Goal: Task Accomplishment & Management: Manage account settings

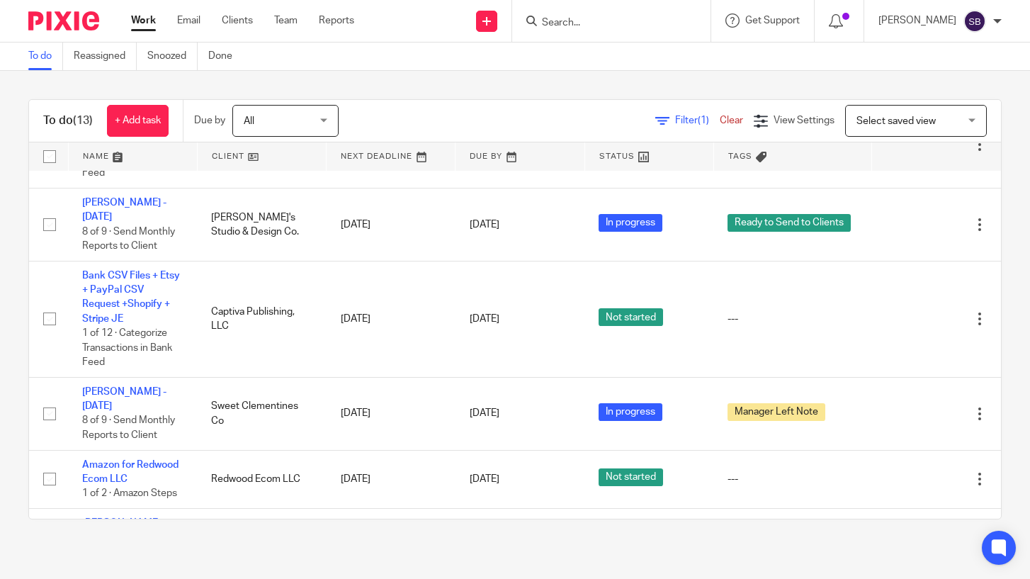
scroll to position [694, 0]
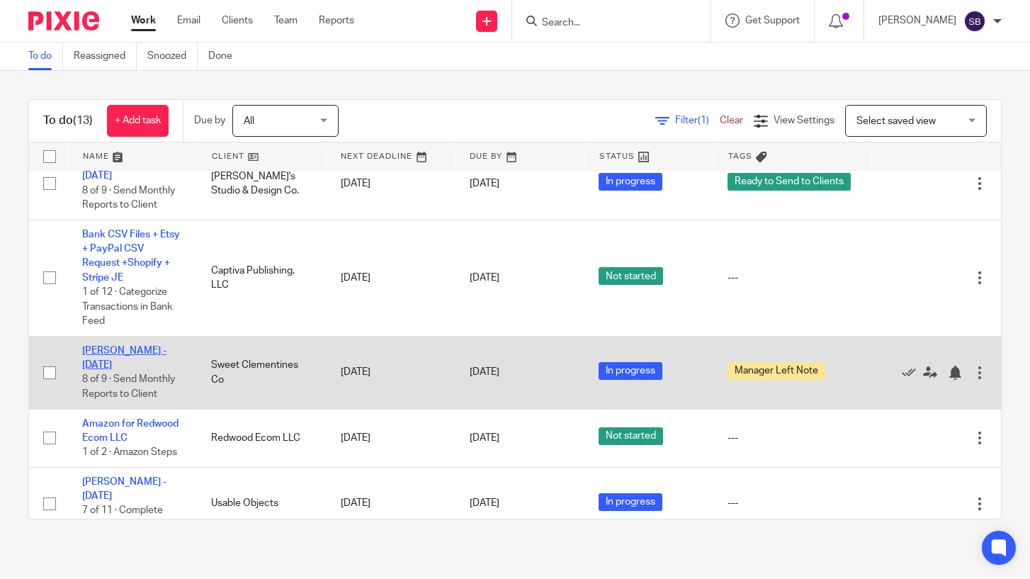
click at [145, 346] on link "[PERSON_NAME] - [DATE]" at bounding box center [124, 358] width 84 height 24
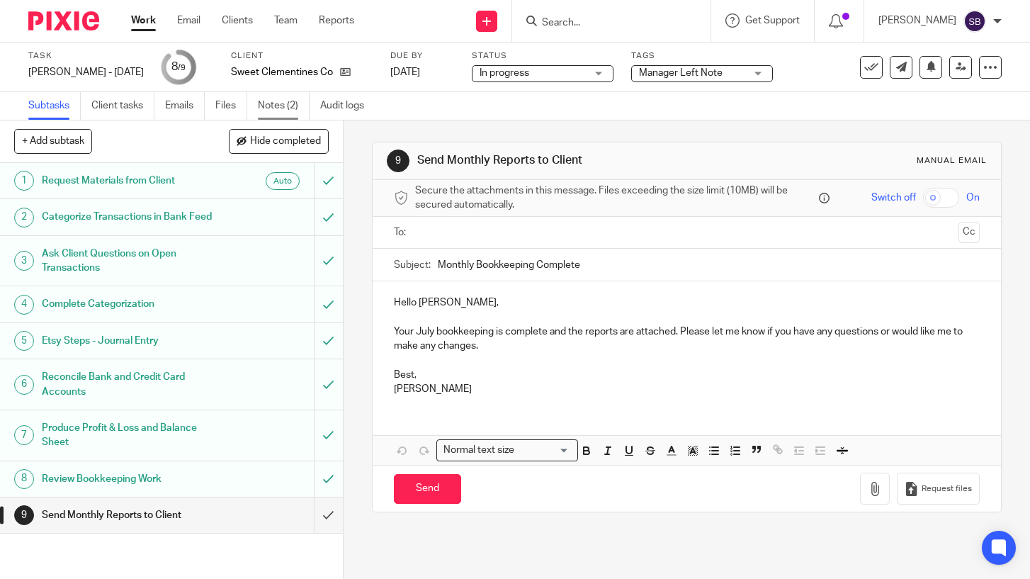
click at [278, 104] on link "Notes (2)" at bounding box center [284, 106] width 52 height 28
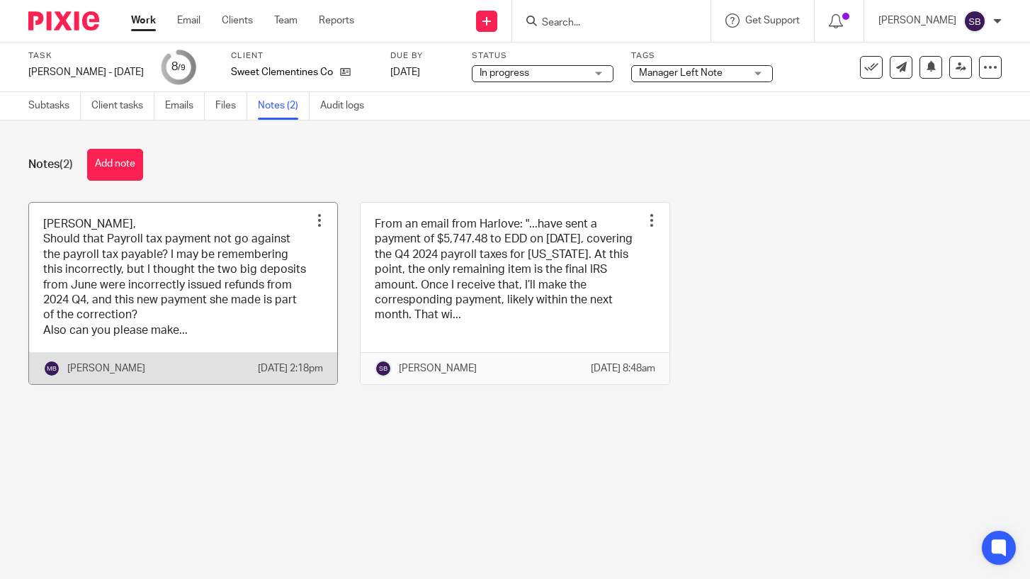
click at [232, 305] on link at bounding box center [183, 294] width 308 height 182
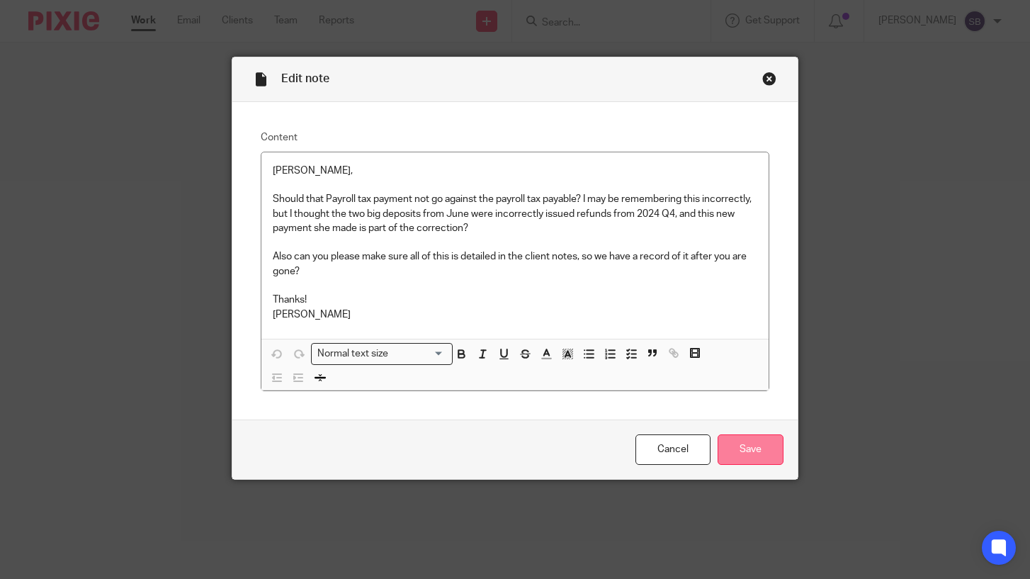
click at [735, 443] on input "Save" at bounding box center [751, 449] width 66 height 30
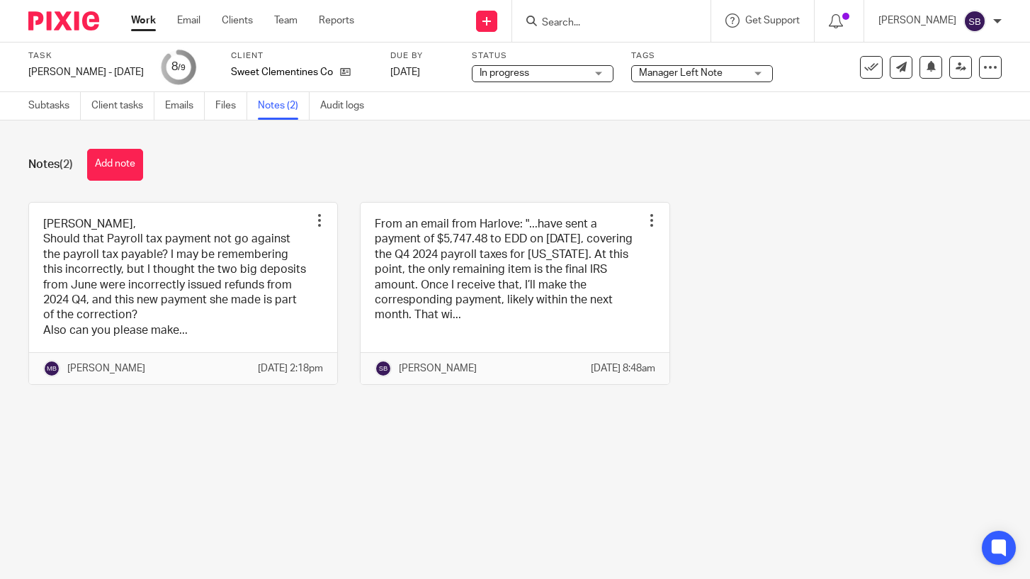
click at [141, 19] on link "Work" at bounding box center [143, 20] width 25 height 14
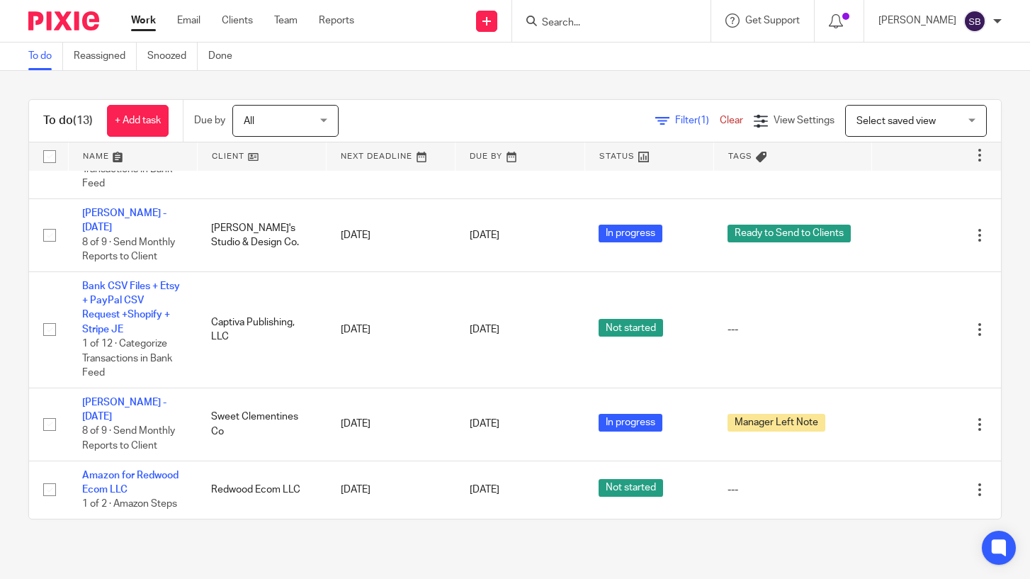
scroll to position [680, 0]
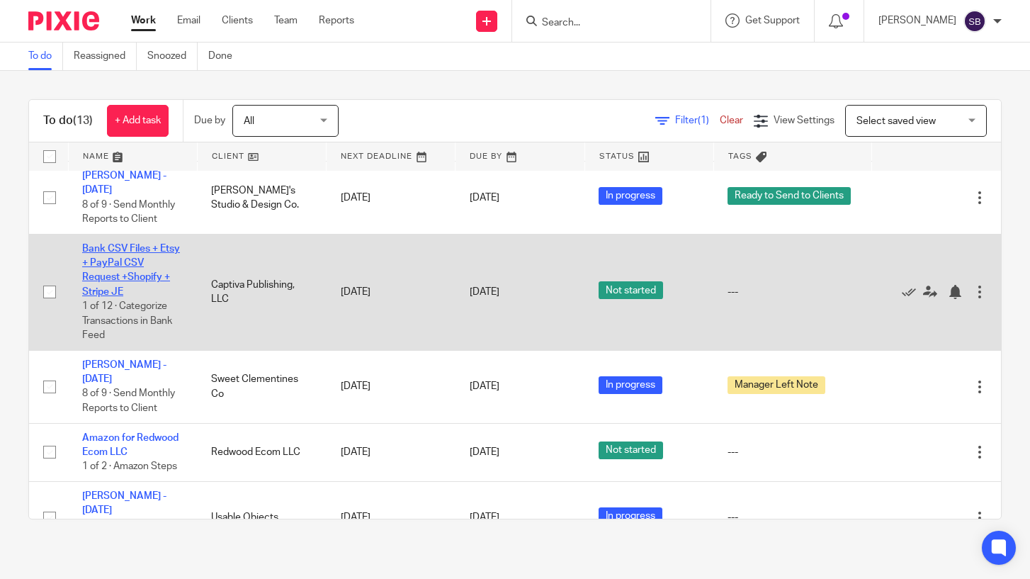
click at [140, 248] on link "Bank CSV Files + Etsy + PayPal CSV Request +Shopify + Stripe JE" at bounding box center [131, 270] width 98 height 53
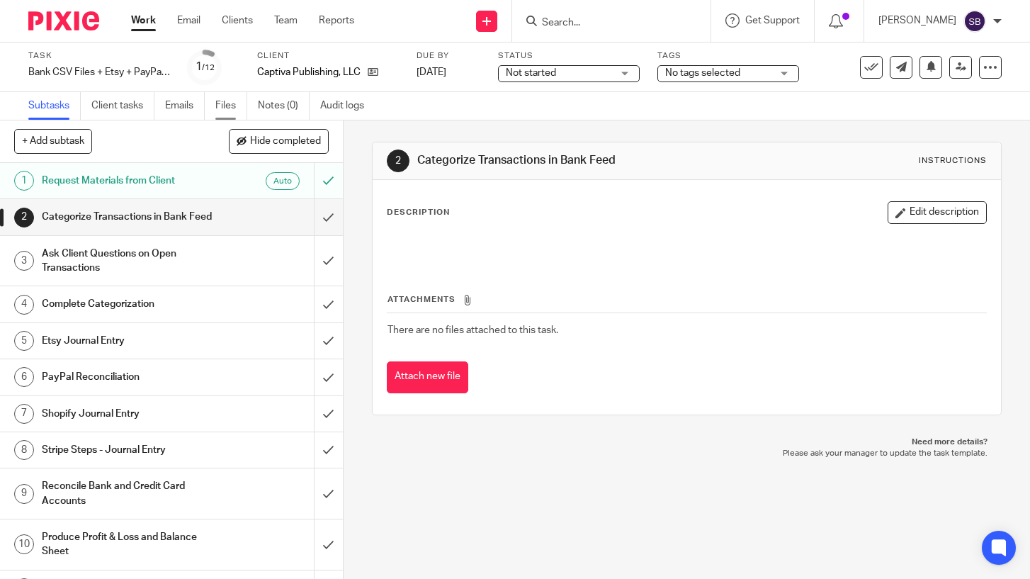
click at [221, 106] on link "Files" at bounding box center [231, 106] width 32 height 28
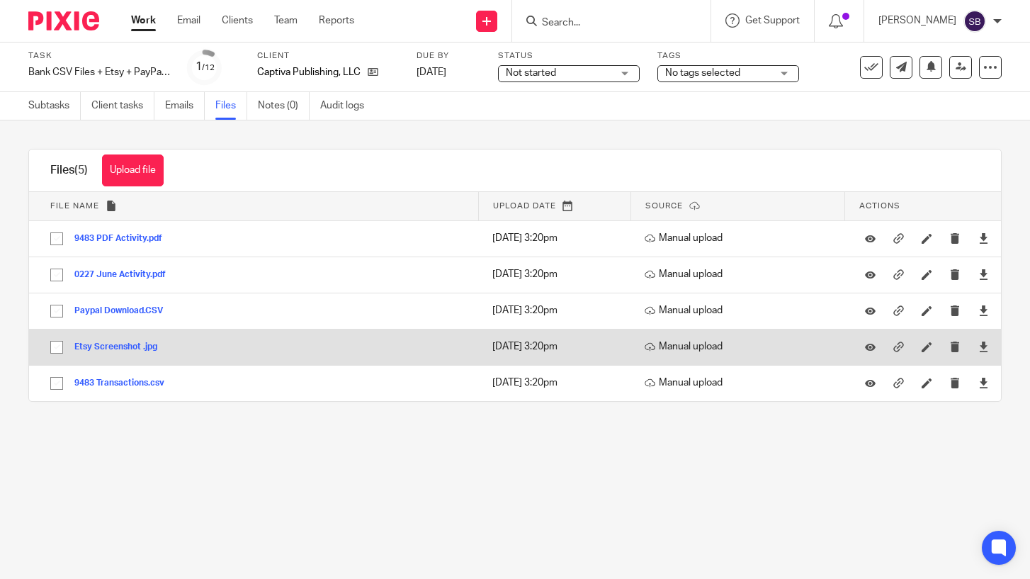
click at [138, 346] on button "Etsy Screenshot .jpg" at bounding box center [121, 347] width 94 height 10
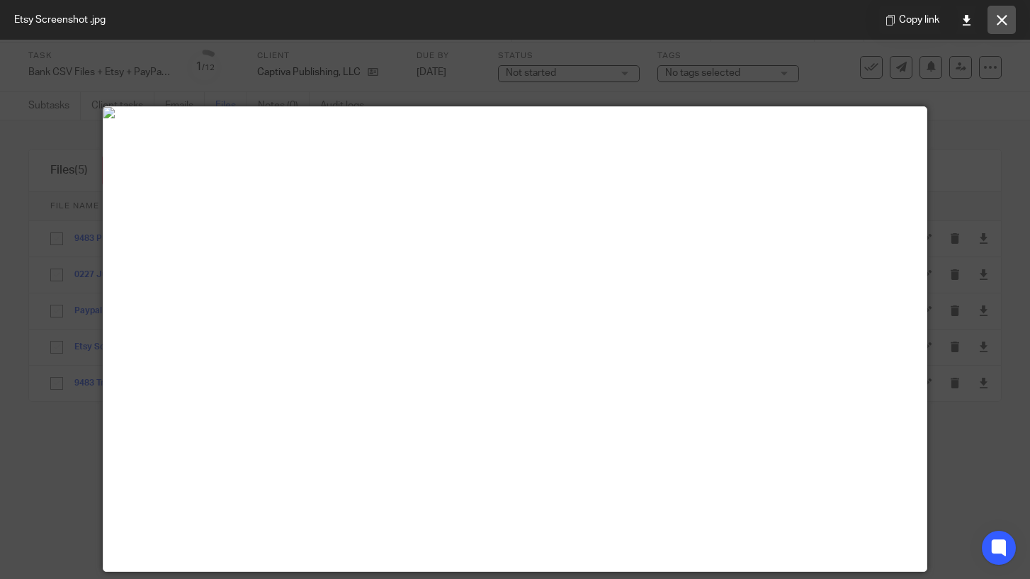
click at [999, 23] on icon at bounding box center [1002, 20] width 11 height 11
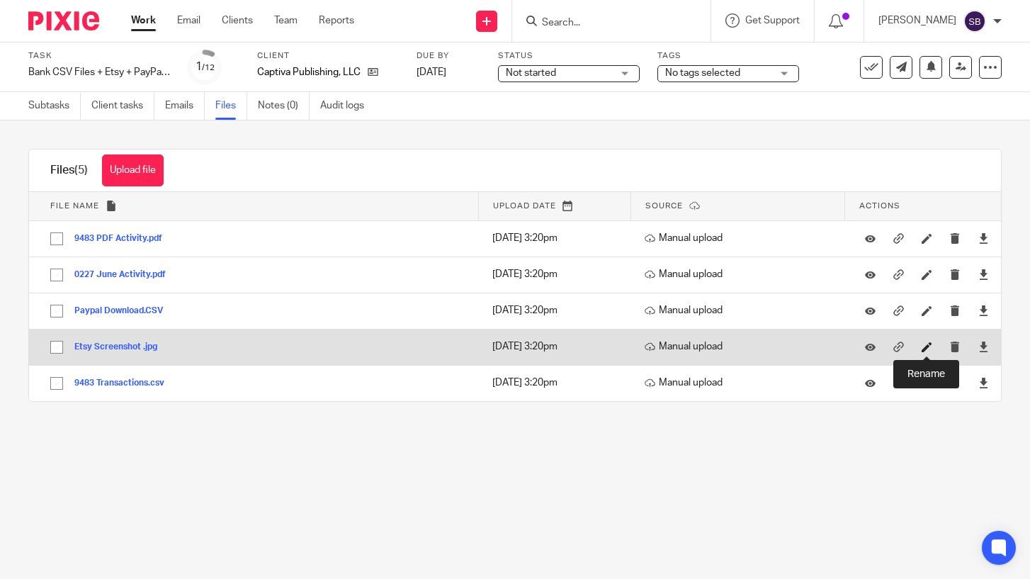
click at [930, 348] on icon at bounding box center [927, 347] width 11 height 11
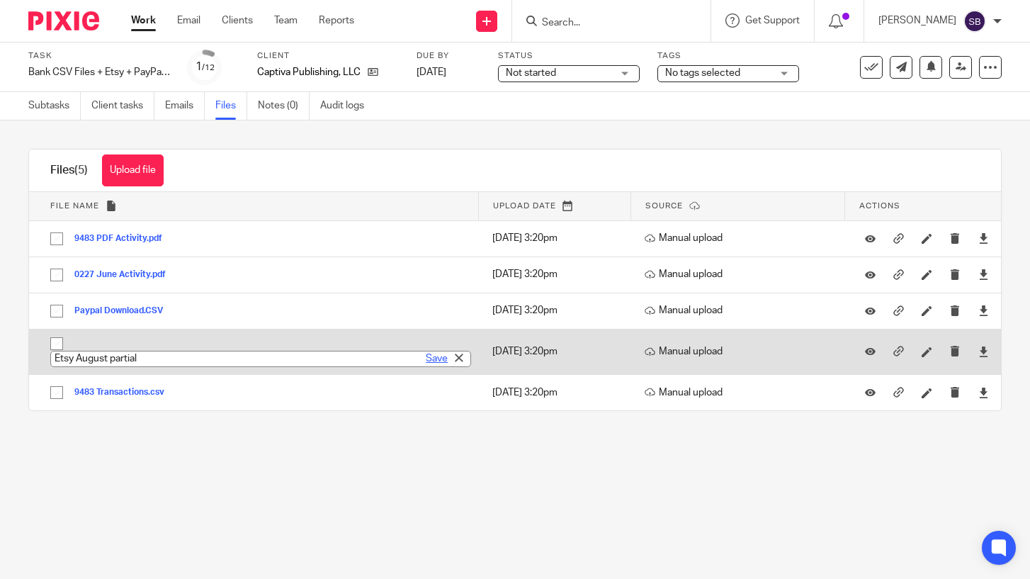
type input "Etsy August partial"
click at [434, 361] on link "Save" at bounding box center [437, 358] width 22 height 14
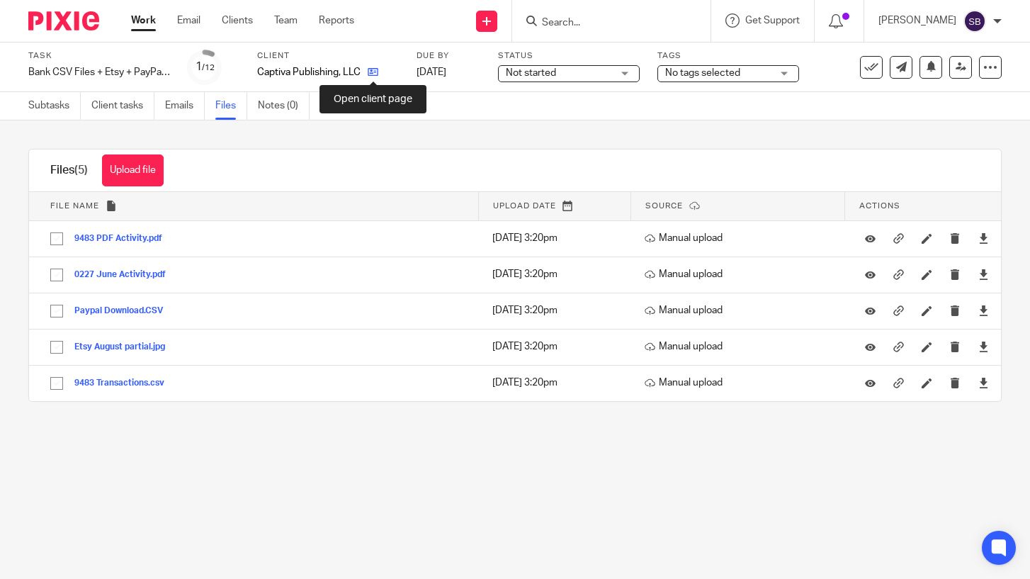
click at [372, 73] on icon at bounding box center [373, 72] width 11 height 11
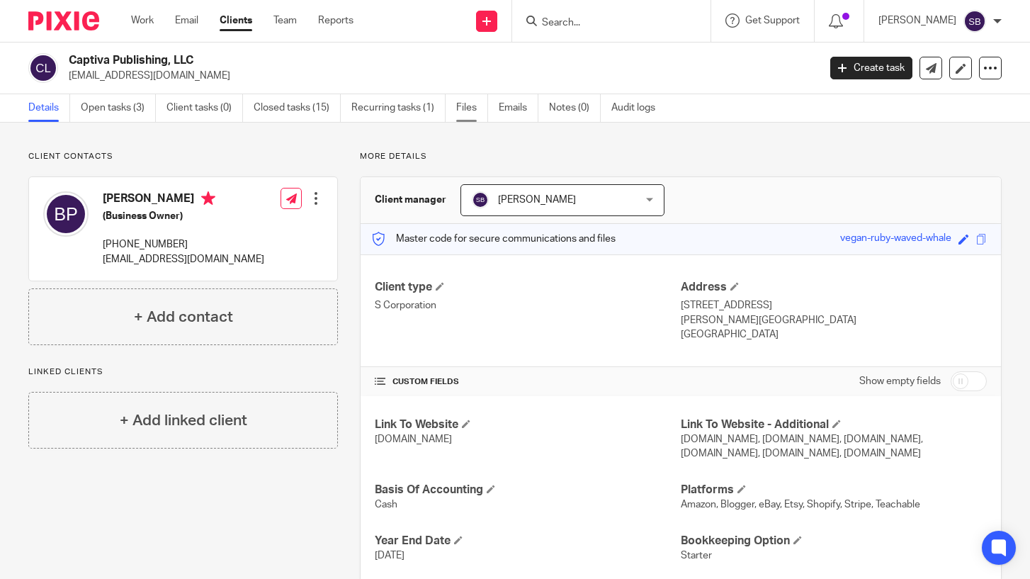
click at [458, 110] on link "Files" at bounding box center [472, 108] width 32 height 28
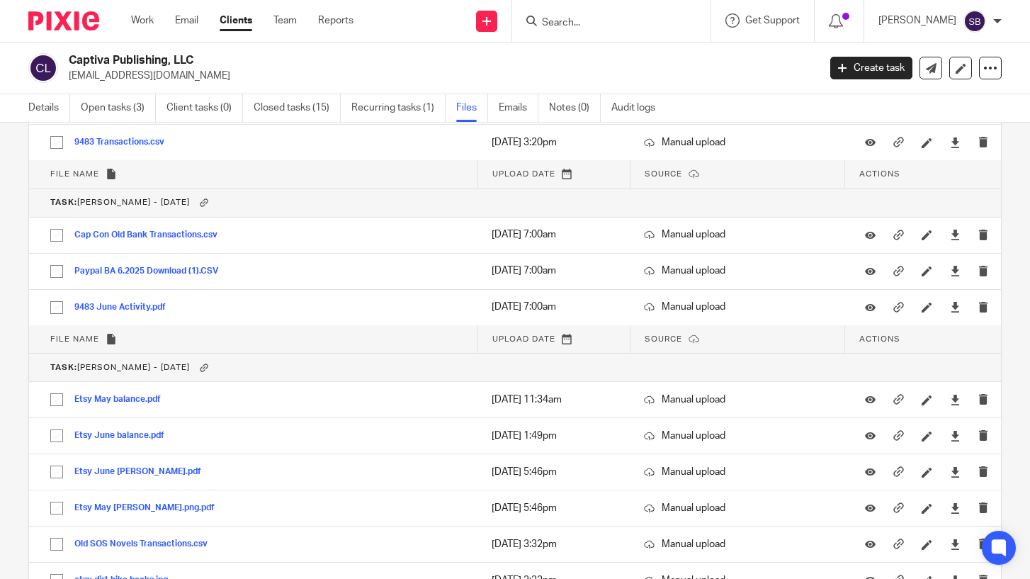
scroll to position [3347, 0]
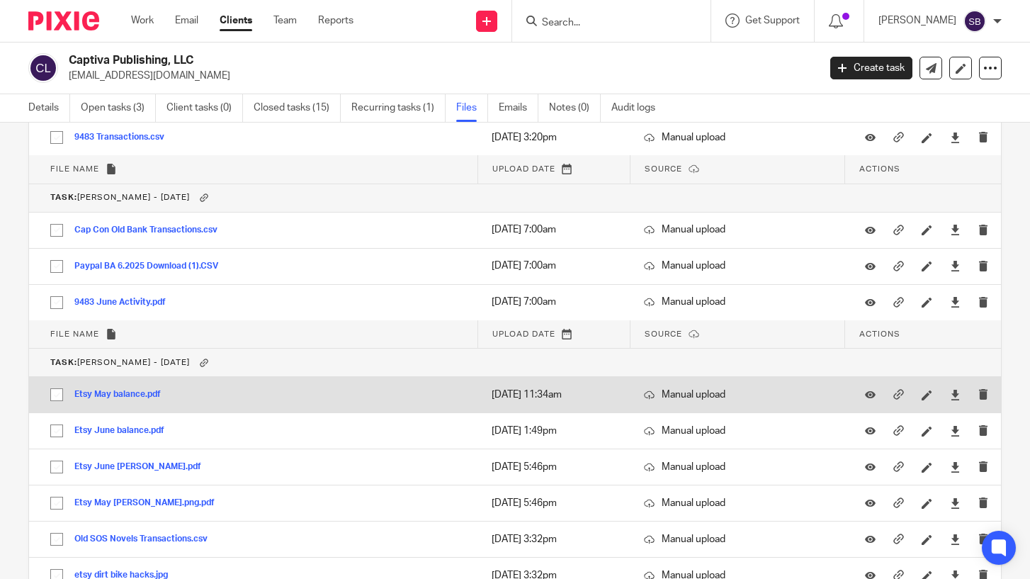
click at [135, 394] on button "Etsy May balance.pdf" at bounding box center [122, 395] width 97 height 10
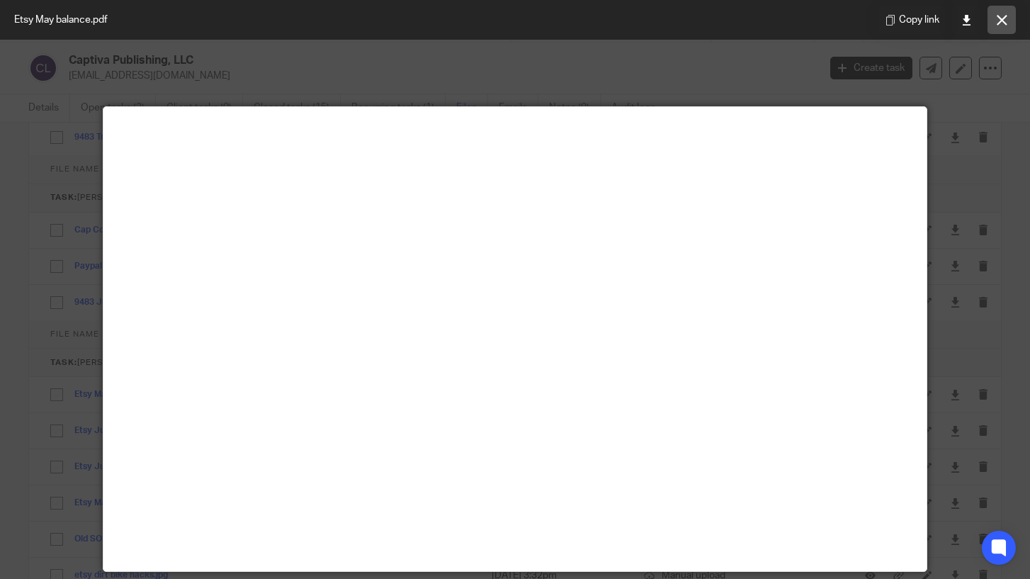
click at [996, 23] on button at bounding box center [1002, 20] width 28 height 28
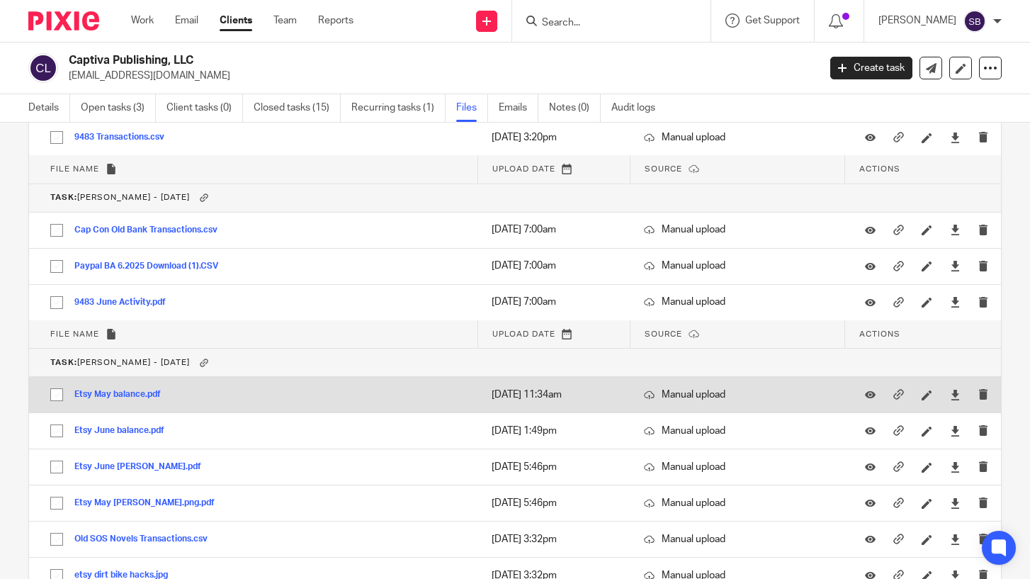
click at [137, 388] on div "Etsy May balance.pdf" at bounding box center [122, 395] width 97 height 14
click at [137, 396] on button "Etsy May balance.pdf" at bounding box center [122, 395] width 97 height 10
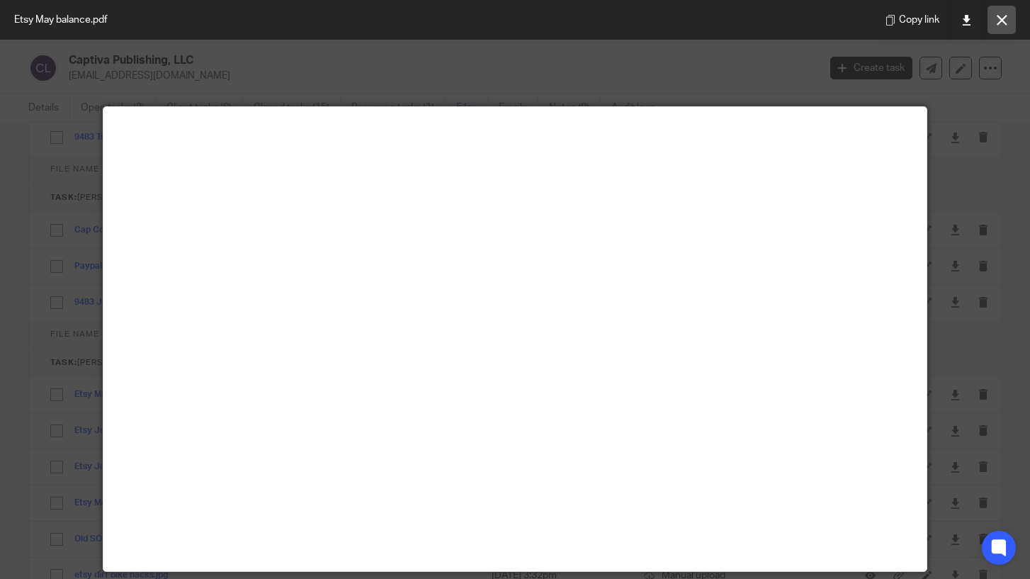
click at [1004, 24] on icon at bounding box center [1002, 20] width 11 height 11
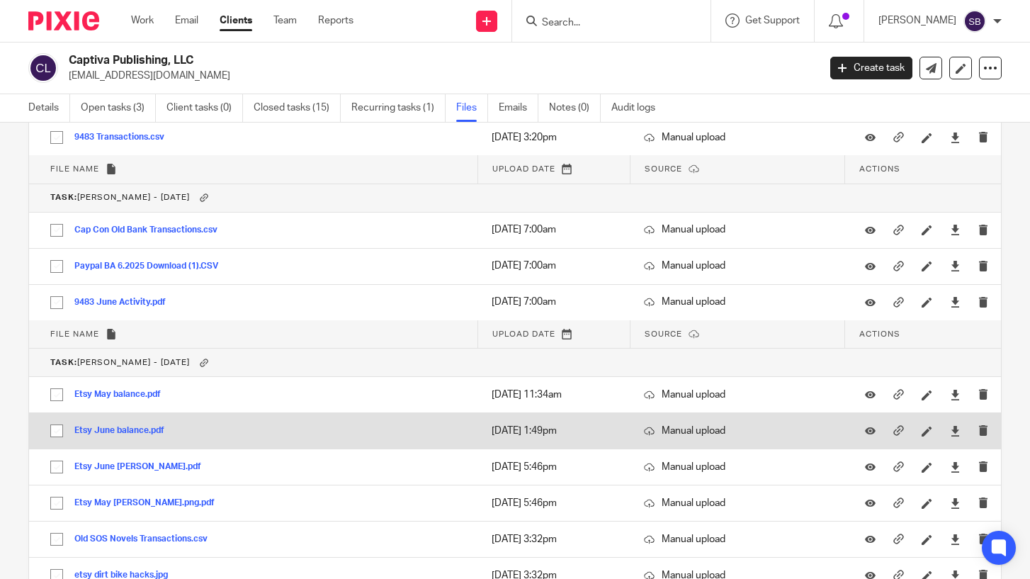
click at [128, 429] on button "Etsy June balance.pdf" at bounding box center [124, 431] width 101 height 10
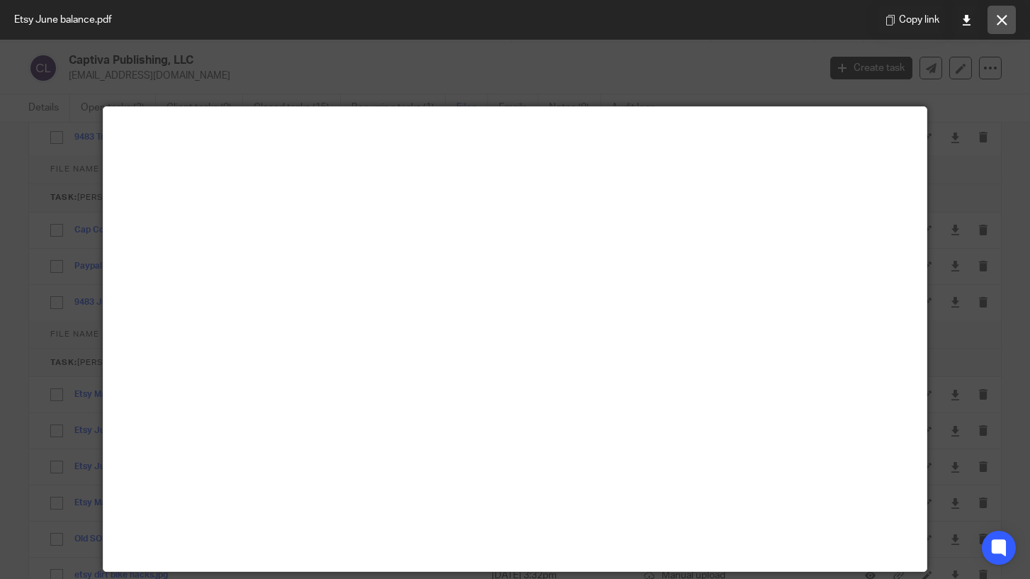
click at [995, 19] on button at bounding box center [1002, 20] width 28 height 28
